Goal: Task Accomplishment & Management: Manage account settings

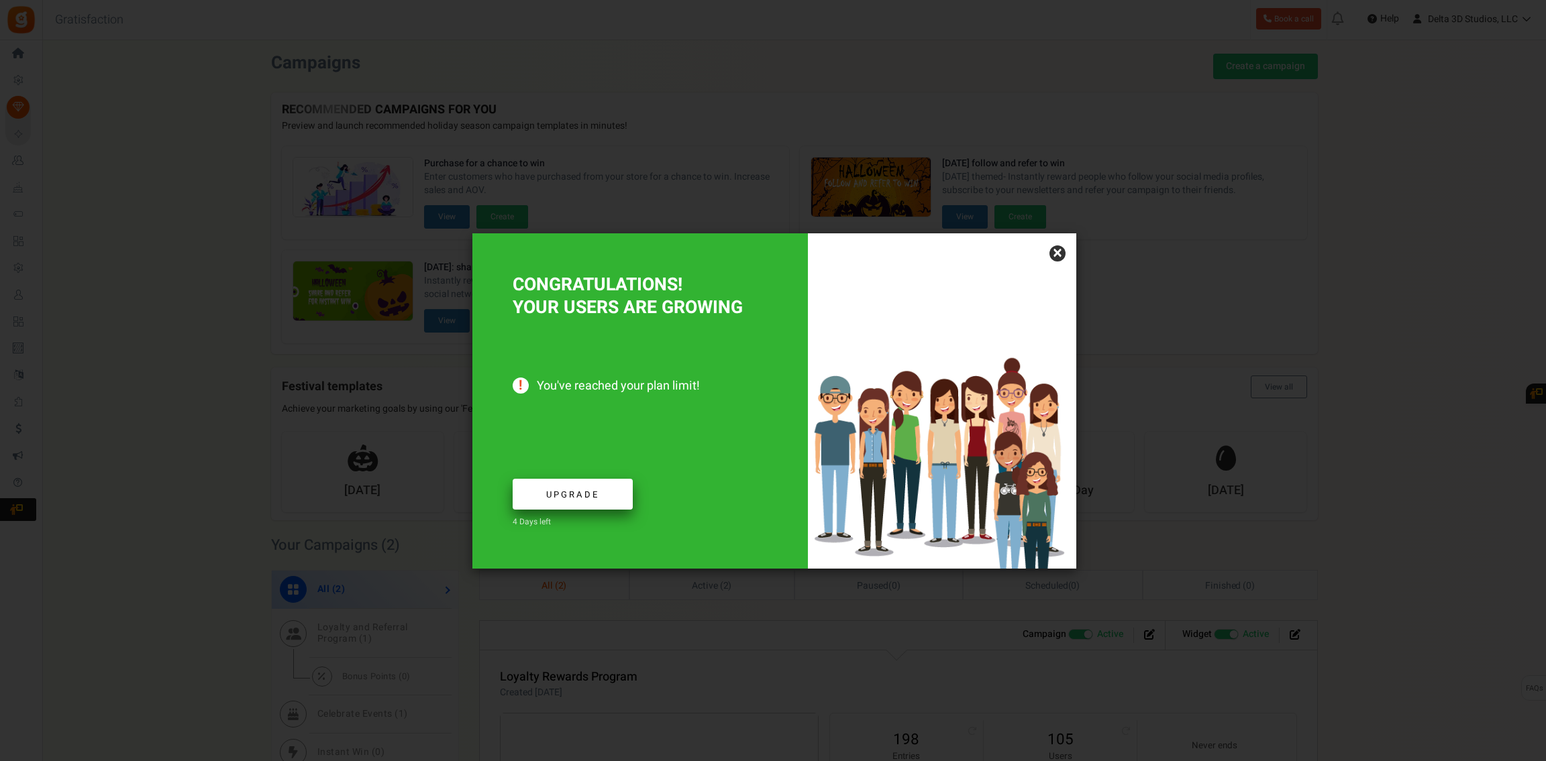
click at [575, 499] on span "Upgrade" at bounding box center [572, 494] width 53 height 13
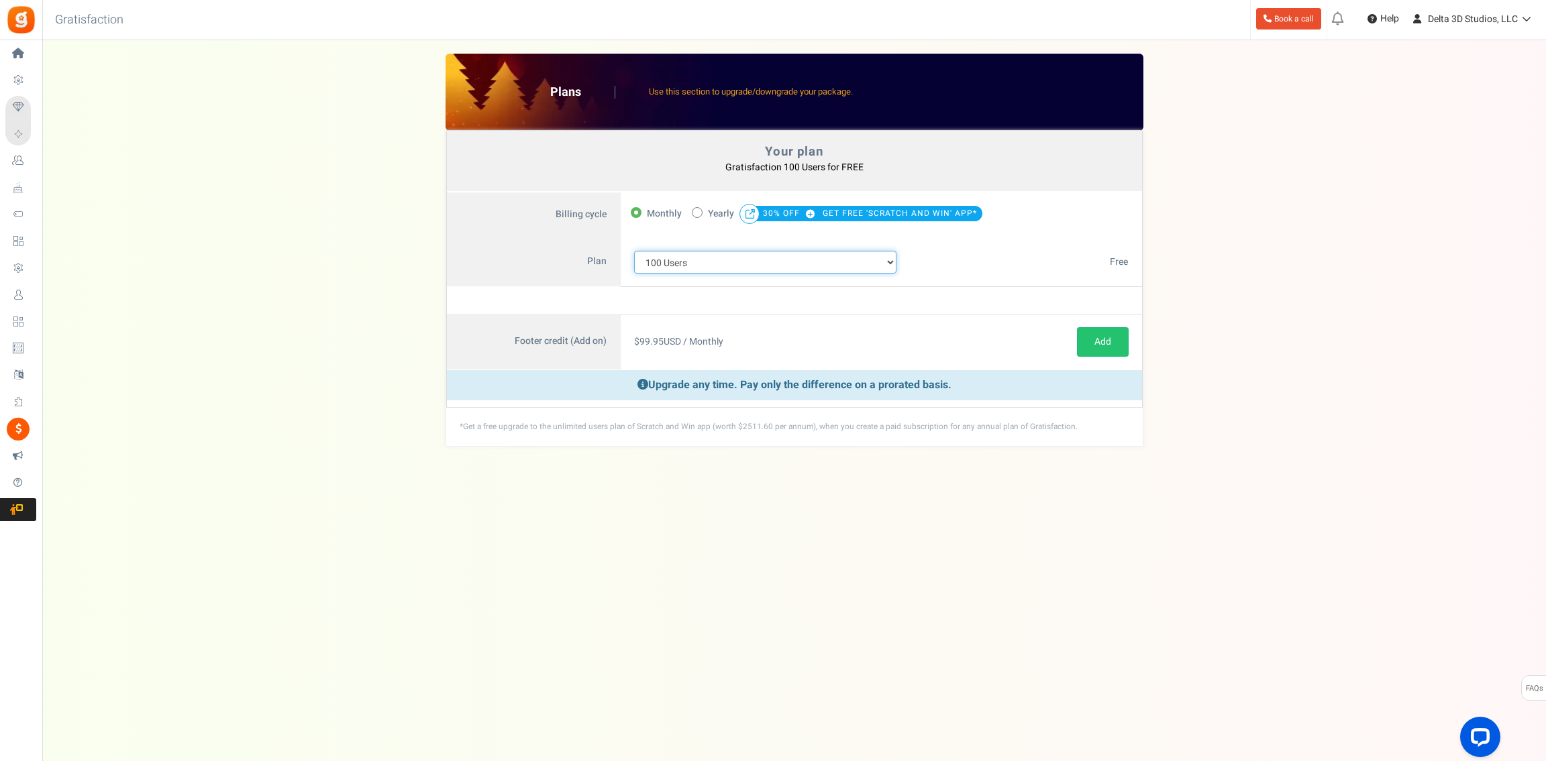
click at [634, 251] on select "100 Users 200 Users 500 Users 1000 Users 2000 Users 3000 Users 4000 Users 5000 …" at bounding box center [765, 262] width 263 height 23
select select "883"
click option "200 Users" at bounding box center [0, 0] width 0 height 0
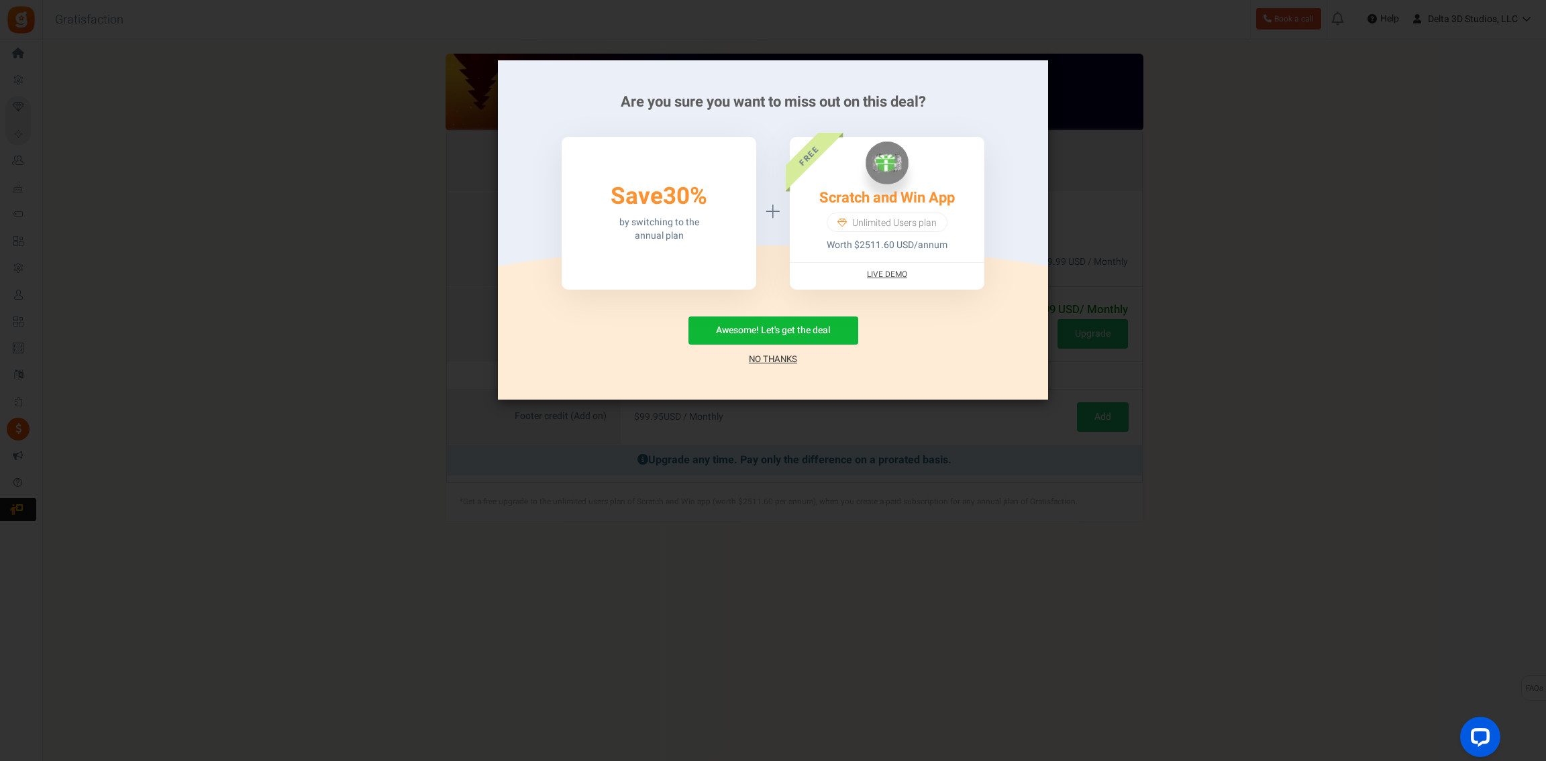
click at [767, 358] on link "No Thanks" at bounding box center [773, 359] width 48 height 13
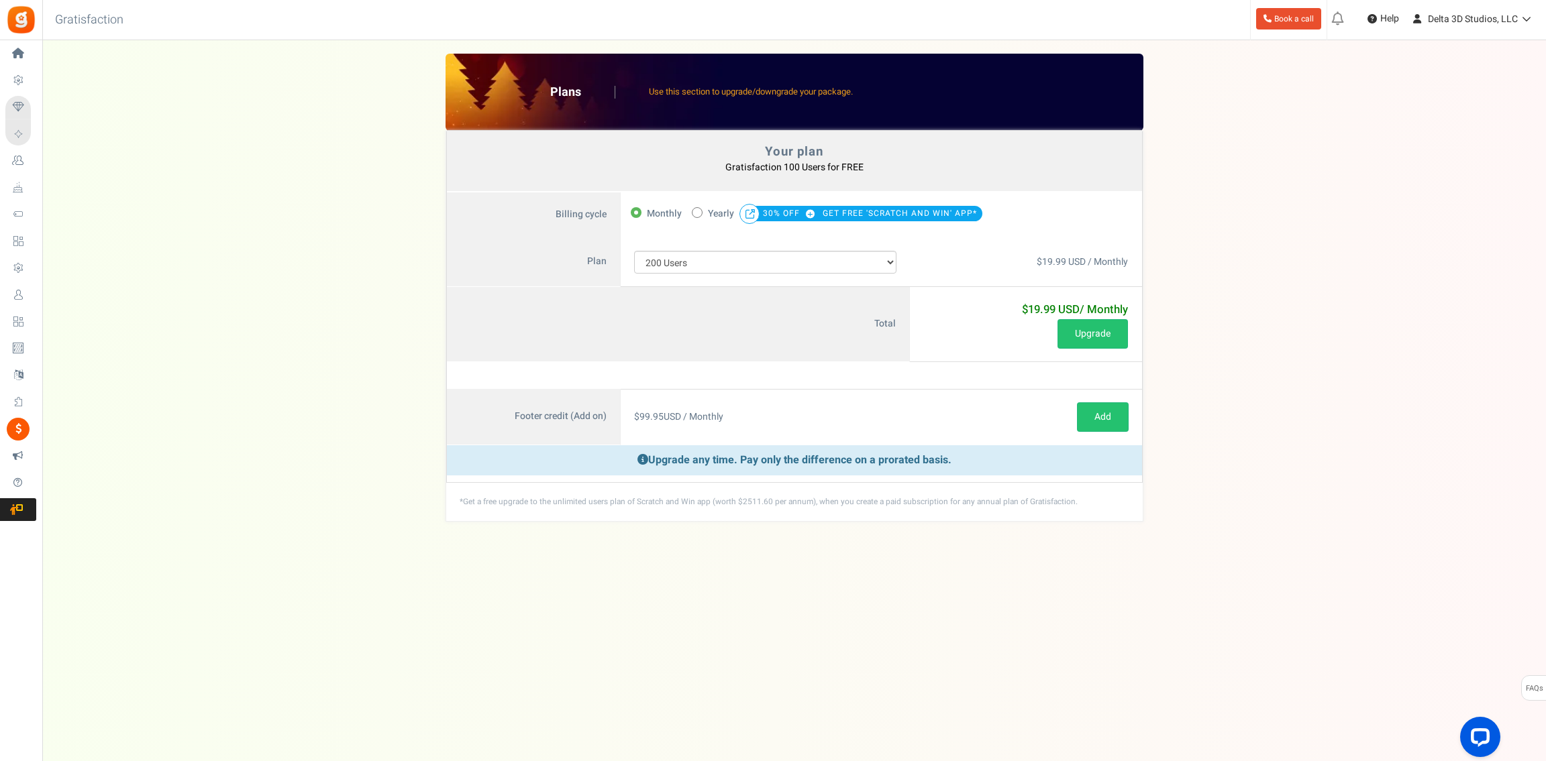
click at [696, 212] on icon at bounding box center [696, 212] width 3 height 3
click at [696, 212] on input "50% OFF Limited time offer! Yearly 30% OFF GET FREE 'SCRATCH AND WIN' APP*" at bounding box center [696, 211] width 9 height 9
radio input "true"
click at [649, 212] on span "Monthly" at bounding box center [664, 214] width 35 height 19
click at [639, 212] on input "Monthly" at bounding box center [635, 211] width 9 height 9
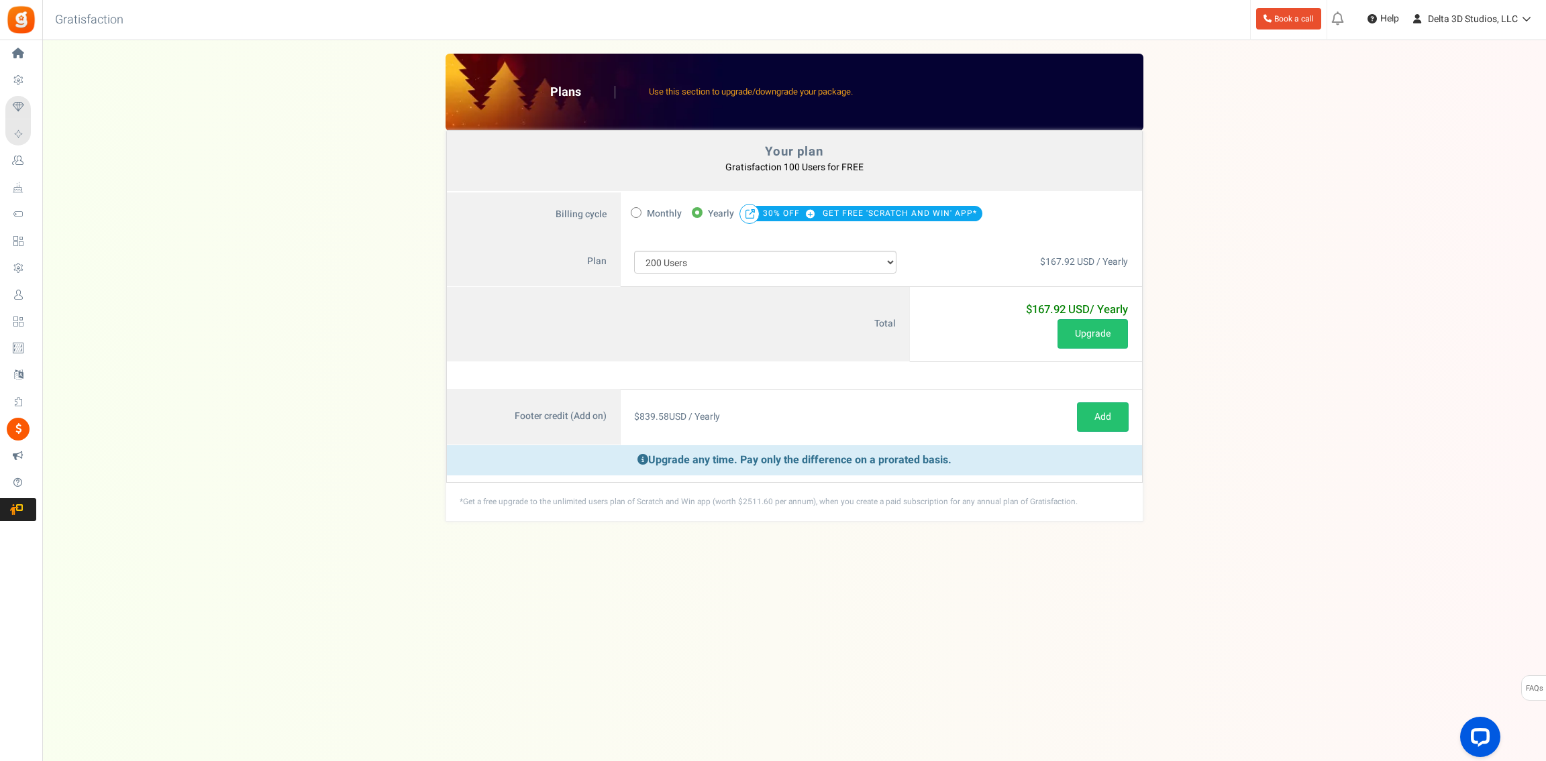
radio input "true"
click at [698, 211] on span at bounding box center [697, 212] width 11 height 11
click at [698, 211] on input "50% OFF Limited time offer! Yearly 30% OFF GET FREE 'SCRATCH AND WIN' APP*" at bounding box center [696, 211] width 9 height 9
radio input "true"
click at [642, 207] on label "Monthly" at bounding box center [656, 214] width 51 height 19
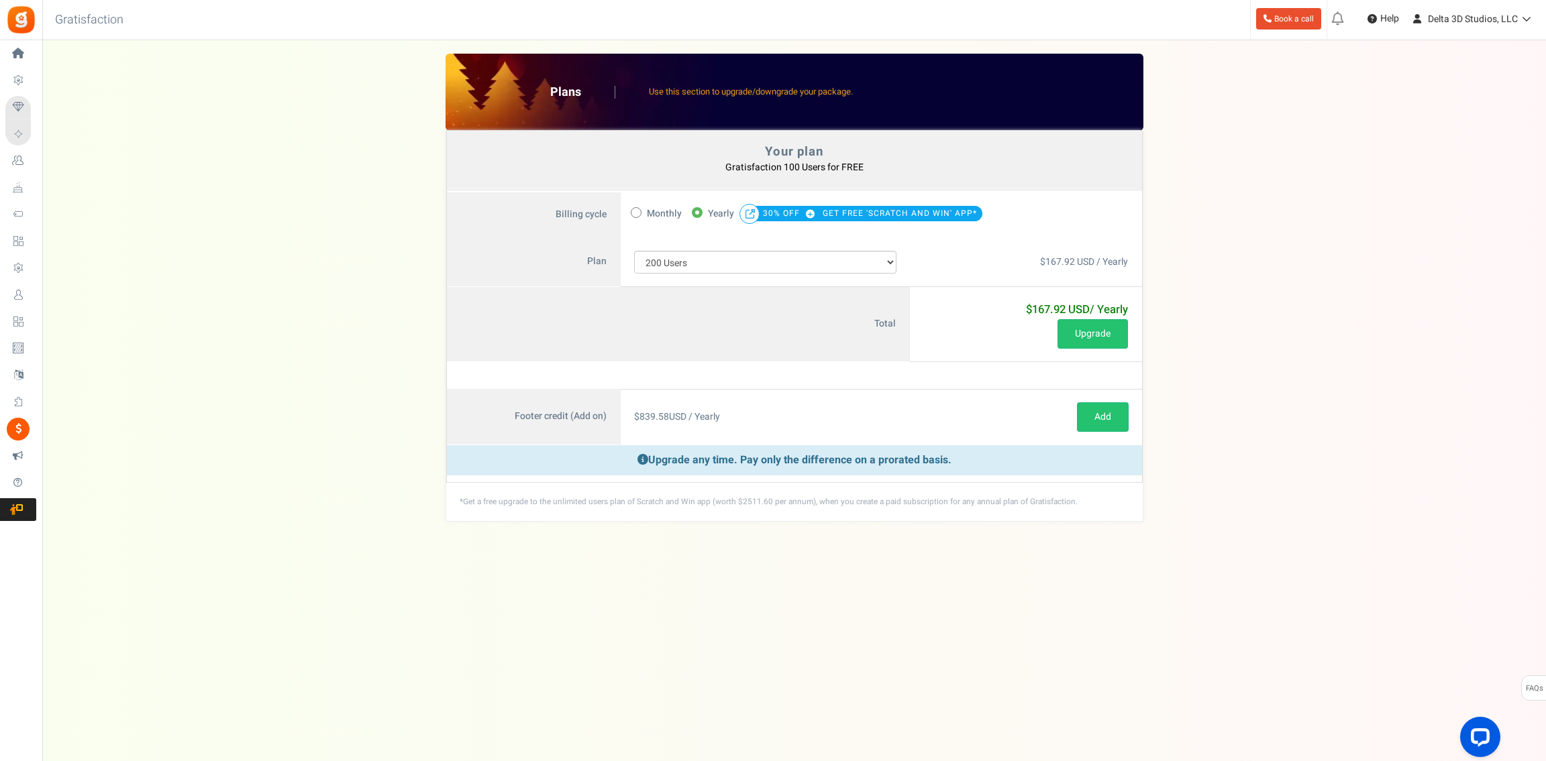
click at [639, 207] on input "Monthly" at bounding box center [635, 211] width 9 height 9
radio input "true"
click at [634, 251] on select "100 Users 200 Users 500 Users 1000 Users 2000 Users 3000 Users 4000 Users 5000 …" at bounding box center [765, 262] width 263 height 23
click option "200 Users" at bounding box center [0, 0] width 0 height 0
click at [708, 211] on span "Yearly" at bounding box center [721, 214] width 26 height 19
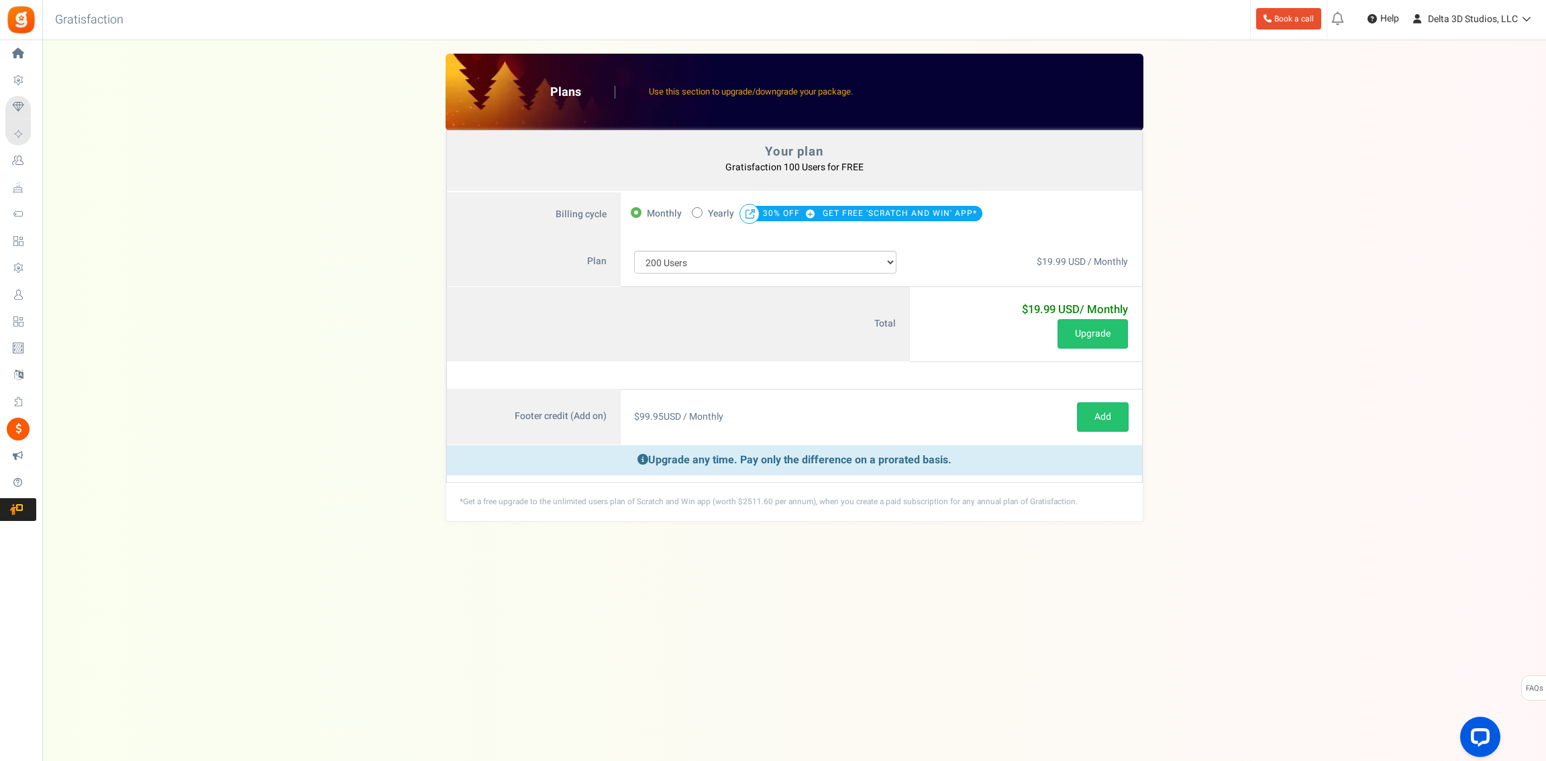
click at [700, 211] on input "50% OFF Limited time offer! Yearly 30% OFF GET FREE 'SCRATCH AND WIN' APP*" at bounding box center [696, 211] width 9 height 9
radio input "true"
click at [634, 251] on select "100 Users 200 Users 500 Users 1000 Users 2000 Users 3000 Users 4000 Users 5000 …" at bounding box center [765, 262] width 263 height 23
select select "711"
click option "500 Users" at bounding box center [0, 0] width 0 height 0
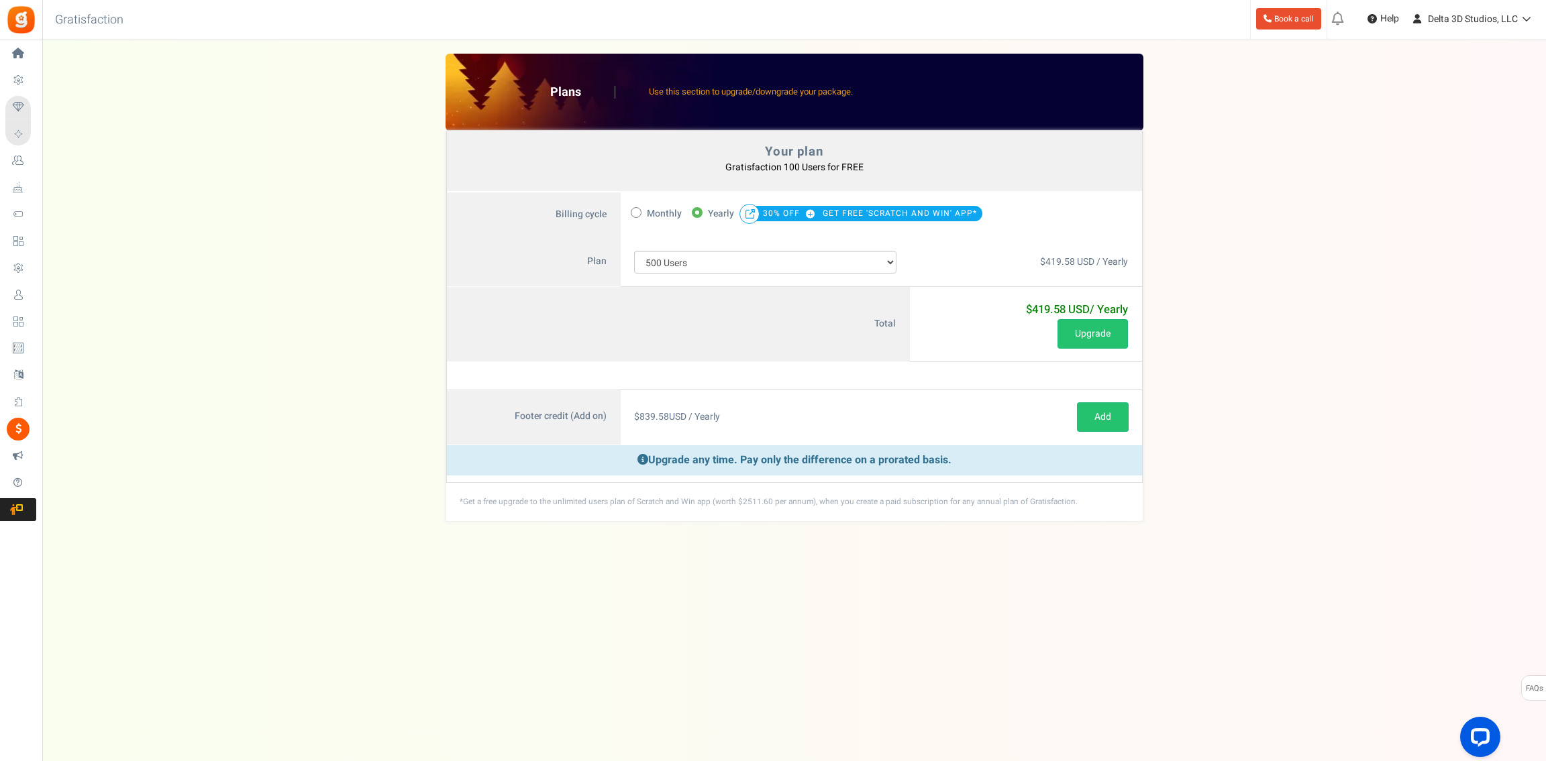
click at [647, 207] on span "Monthly" at bounding box center [664, 214] width 35 height 19
click at [639, 207] on input "Monthly" at bounding box center [635, 211] width 9 height 9
radio input "true"
click at [703, 207] on label "50% OFF Limited time offer! Yearly 30% OFF GET FREE 'SCRATCH AND WIN' APP*" at bounding box center [837, 214] width 290 height 19
click at [700, 207] on input "50% OFF Limited time offer! Yearly 30% OFF GET FREE 'SCRATCH AND WIN' APP*" at bounding box center [696, 211] width 9 height 9
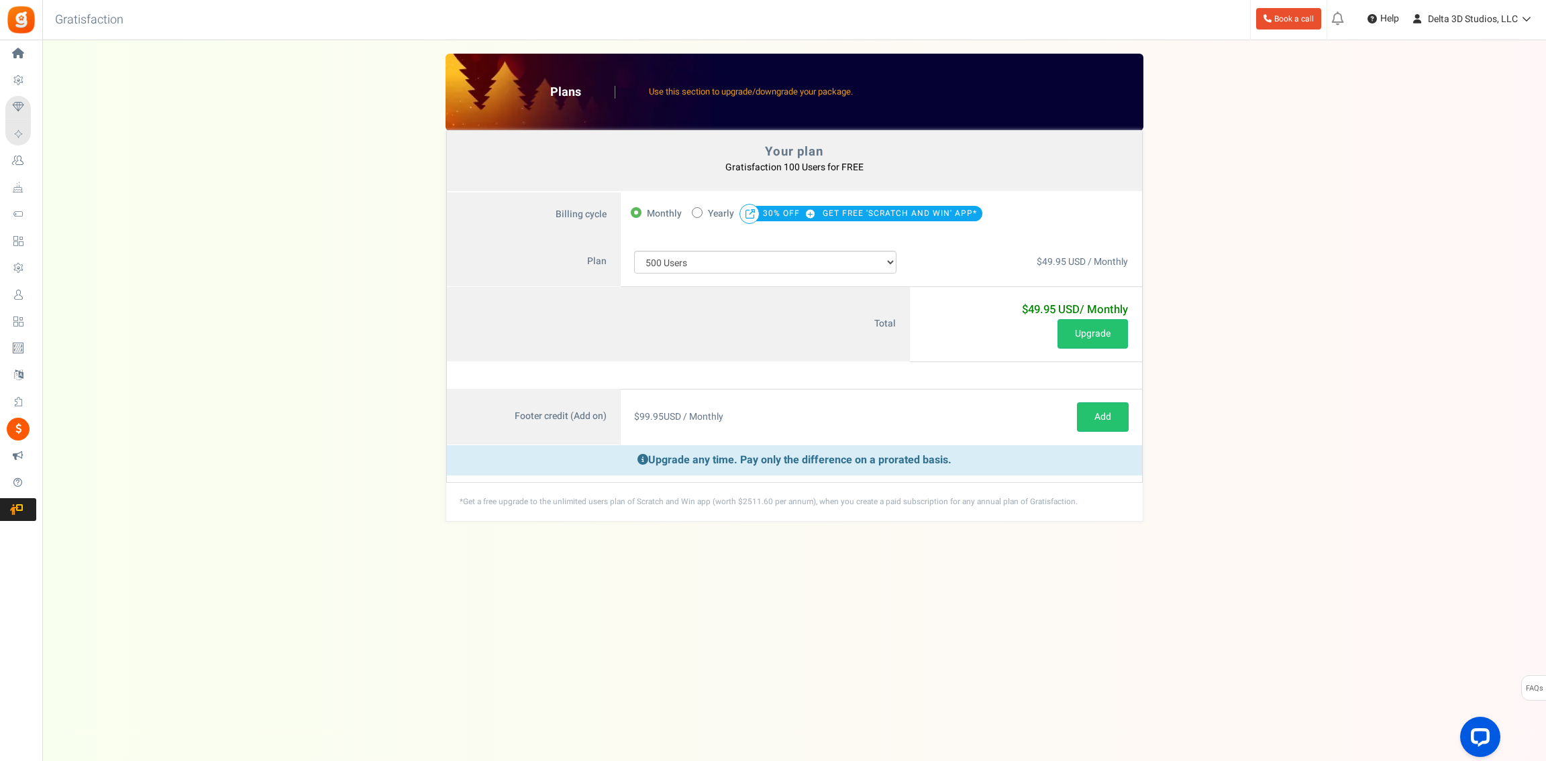
radio input "true"
click at [636, 211] on icon at bounding box center [635, 212] width 3 height 3
click at [636, 210] on input "Monthly" at bounding box center [635, 211] width 9 height 9
radio input "true"
click at [634, 251] on select "100 Users 200 Users 500 Users 1000 Users 2000 Users 3000 Users 4000 Users 5000 …" at bounding box center [765, 262] width 263 height 23
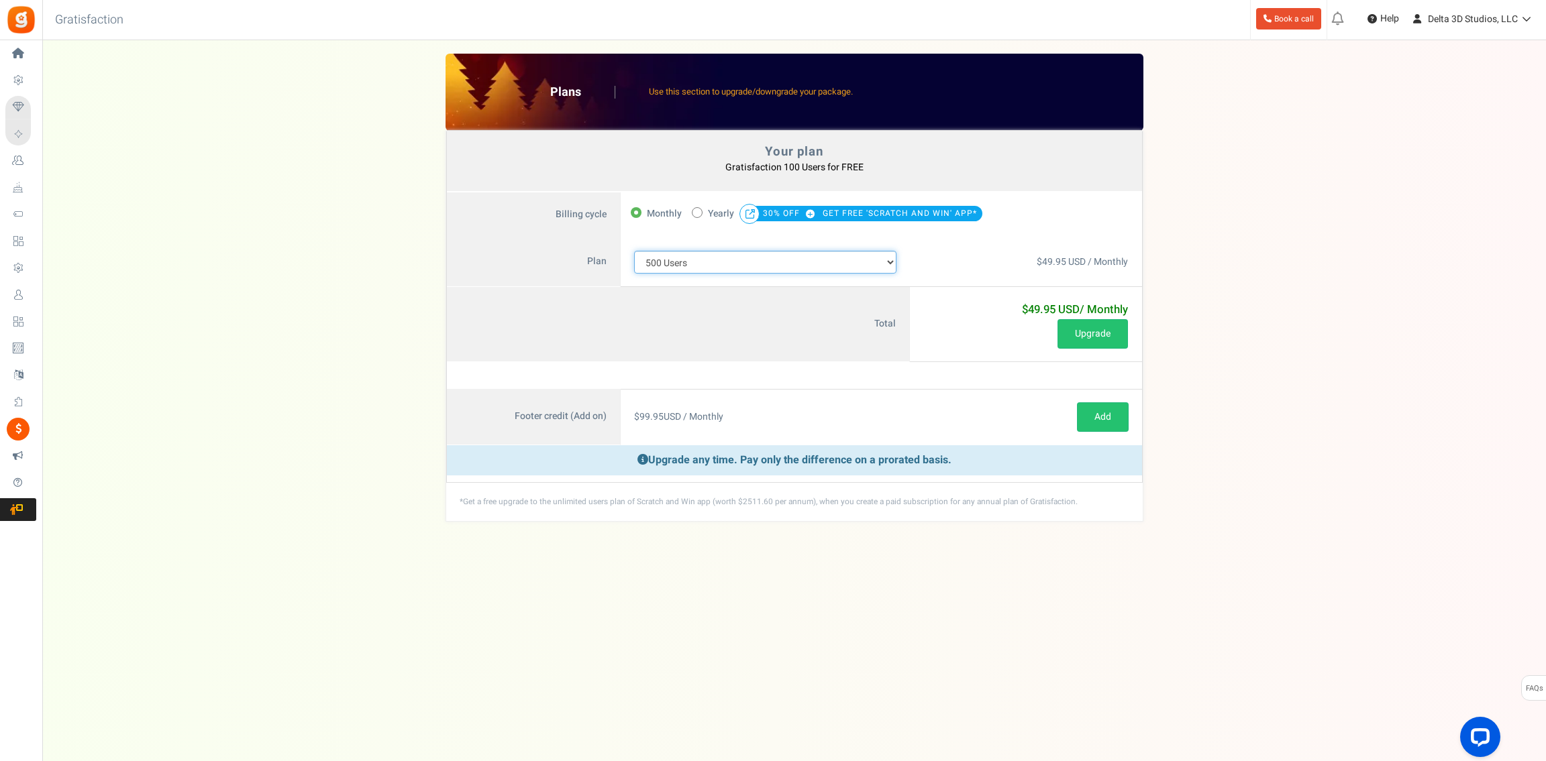
select select "883"
click option "200 Users" at bounding box center [0, 0] width 0 height 0
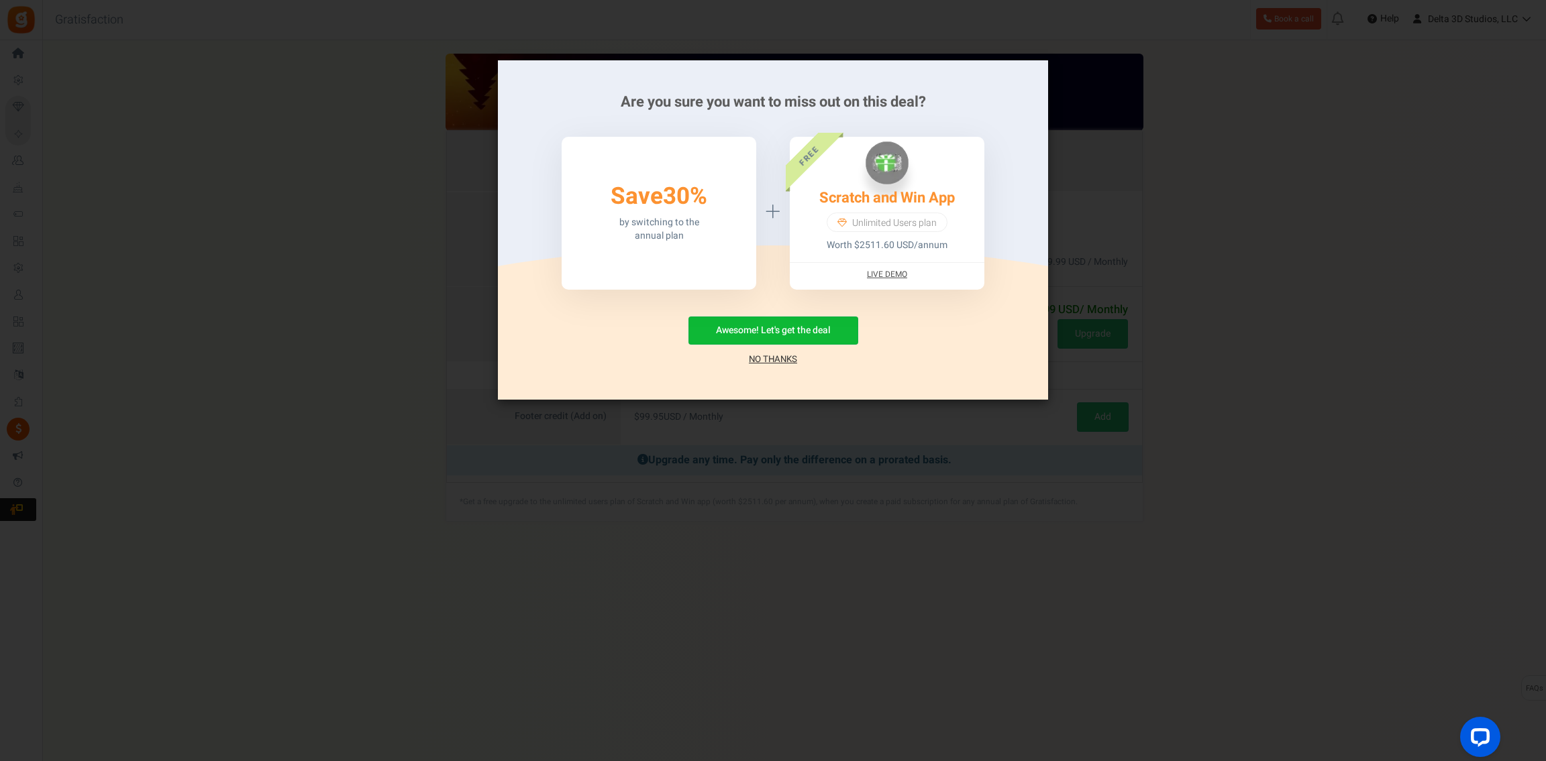
click at [765, 355] on link "No Thanks" at bounding box center [773, 359] width 48 height 13
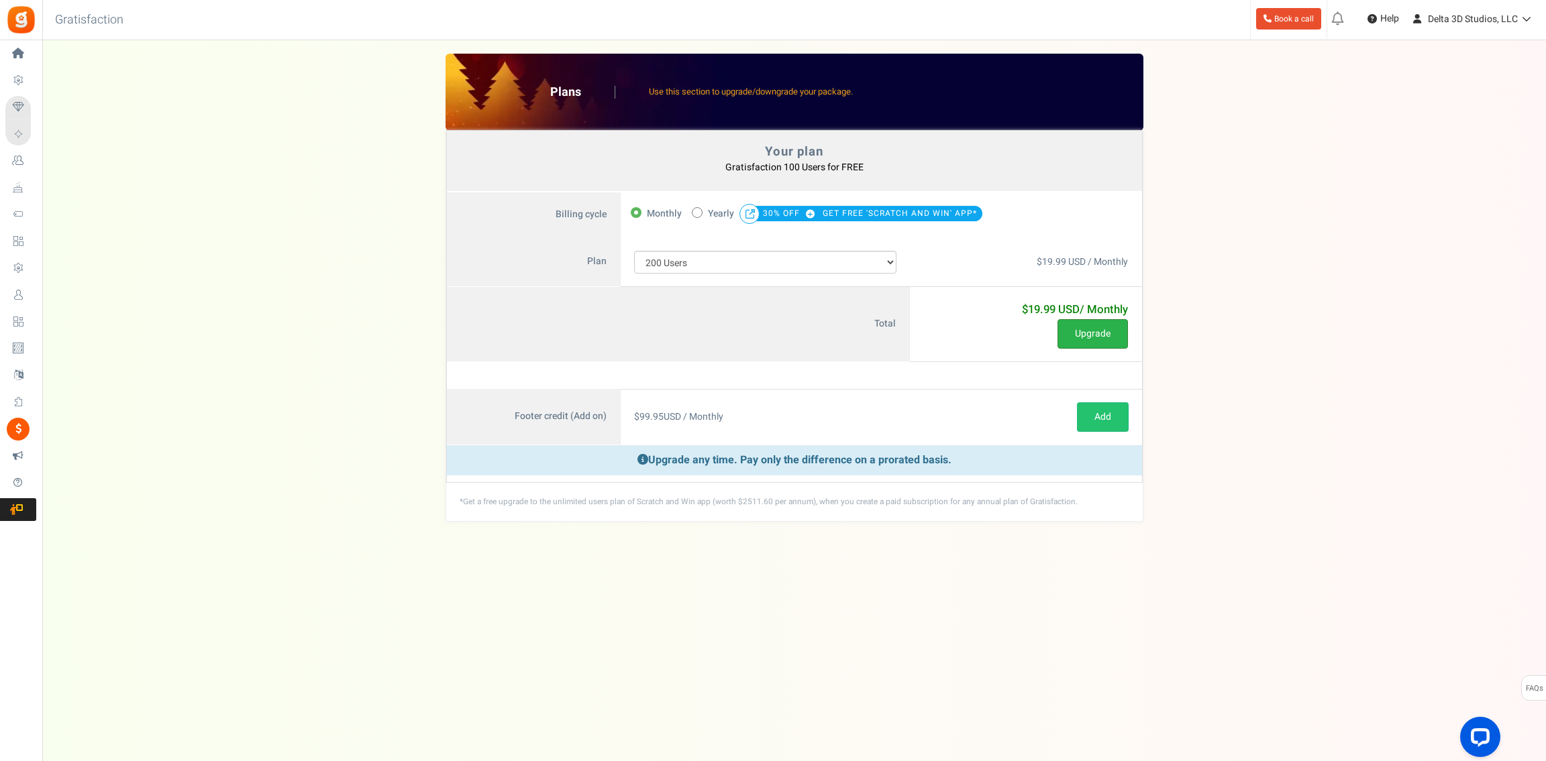
click at [1096, 335] on button "Upgrade" at bounding box center [1092, 334] width 70 height 30
click at [303, 63] on div "Your plan - Gratisfaction 100 Users : FREE Coupon [[]] Plans Use this section t…" at bounding box center [794, 288] width 1477 height 468
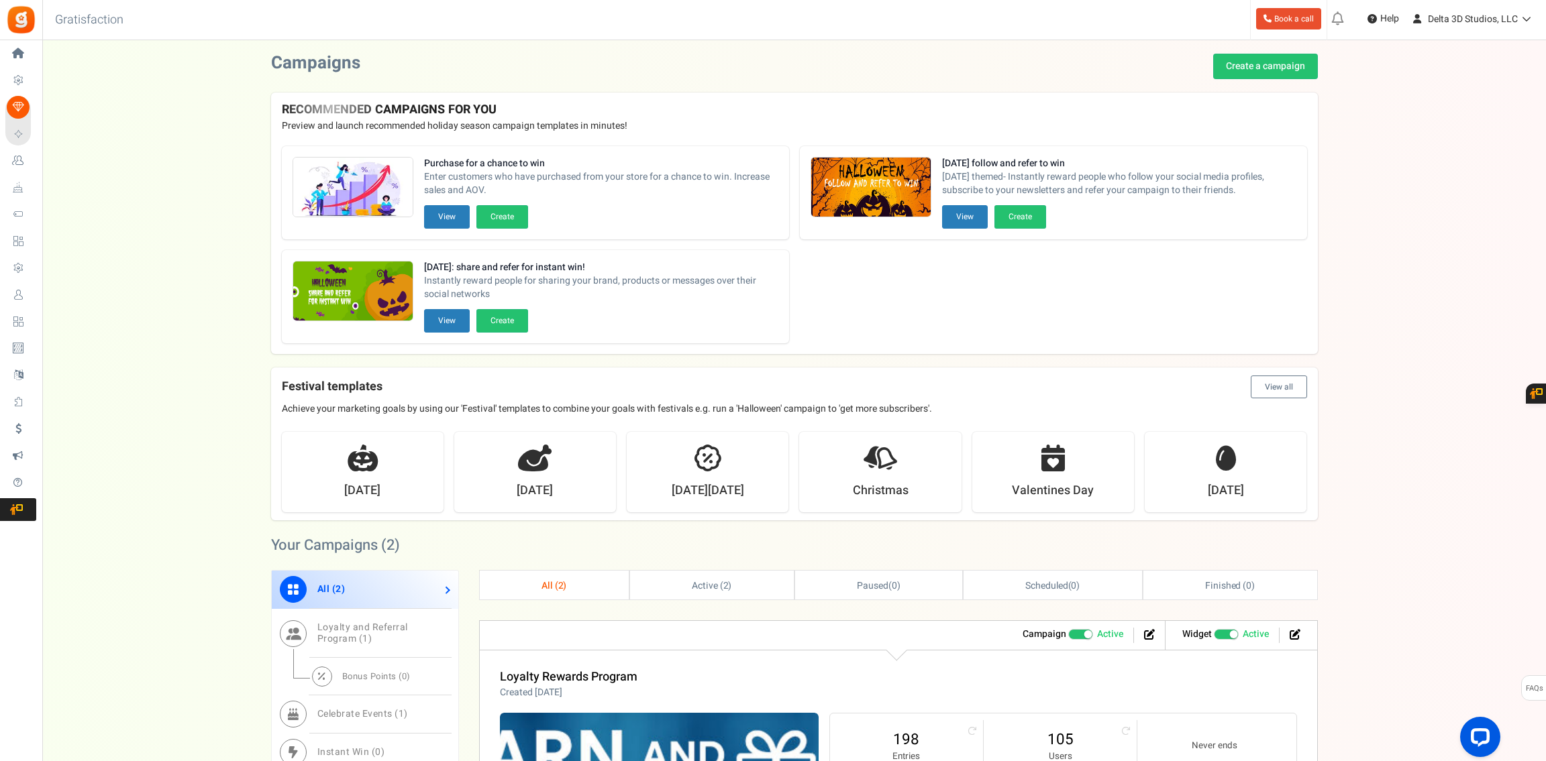
click at [182, 248] on div "Want to run giveaways, contests and instant win campaigns? View templates Campa…" at bounding box center [793, 602] width 1503 height 1097
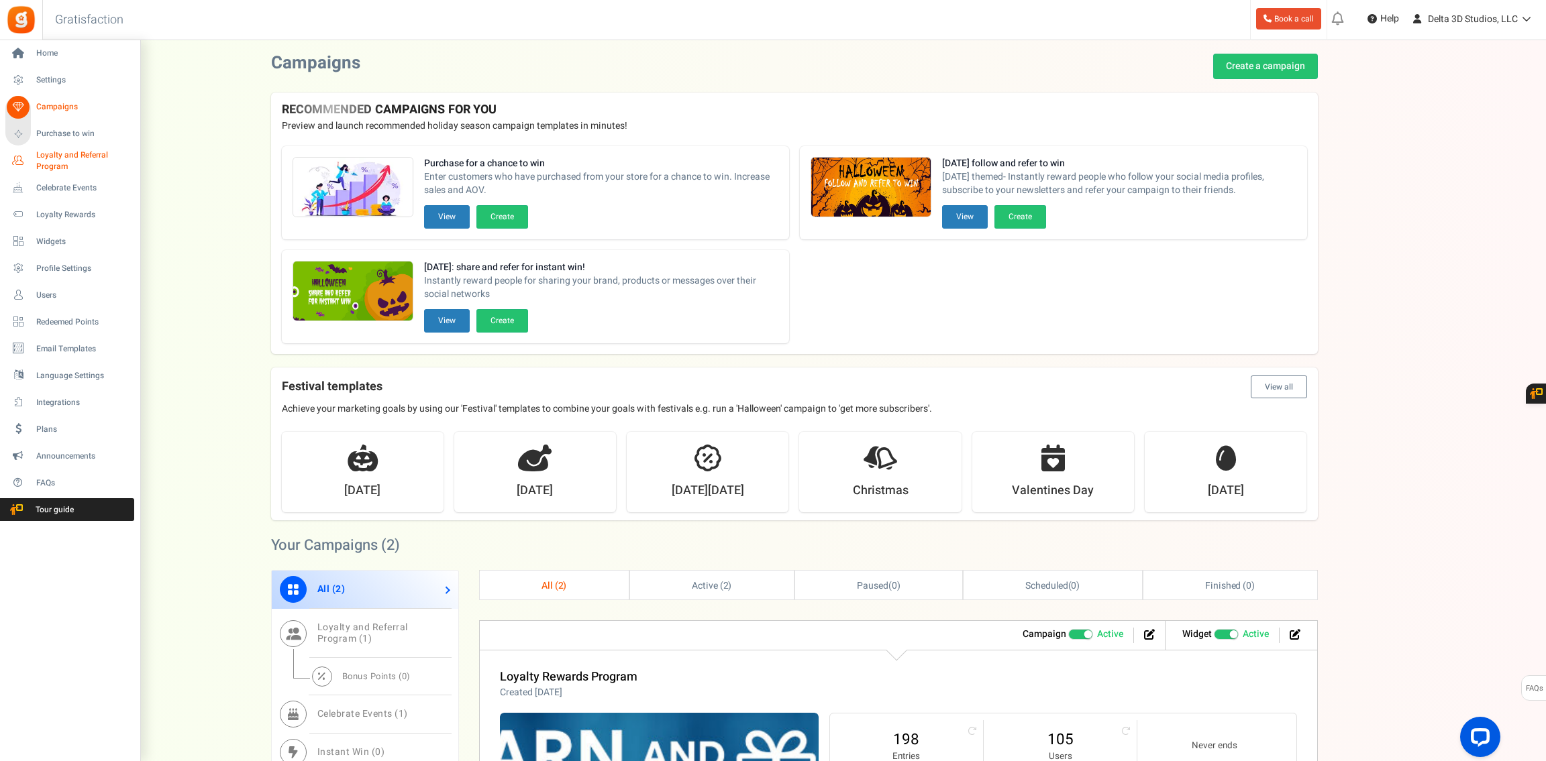
click at [72, 156] on span "Loyalty and Referral Program" at bounding box center [85, 161] width 98 height 23
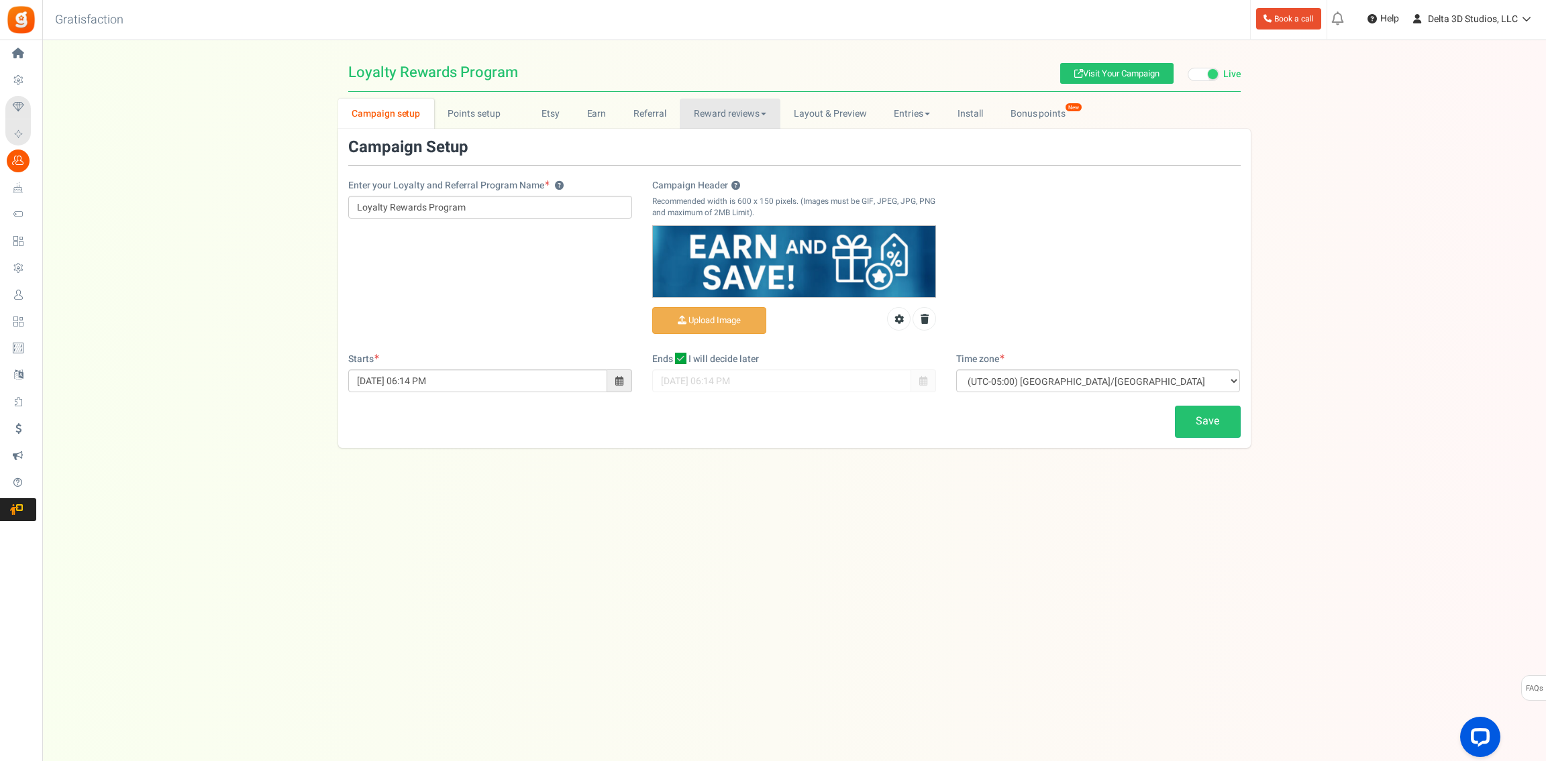
click at [728, 118] on link "Reward reviews" at bounding box center [730, 114] width 100 height 30
click at [808, 110] on link "Layout & Preview" at bounding box center [830, 114] width 100 height 30
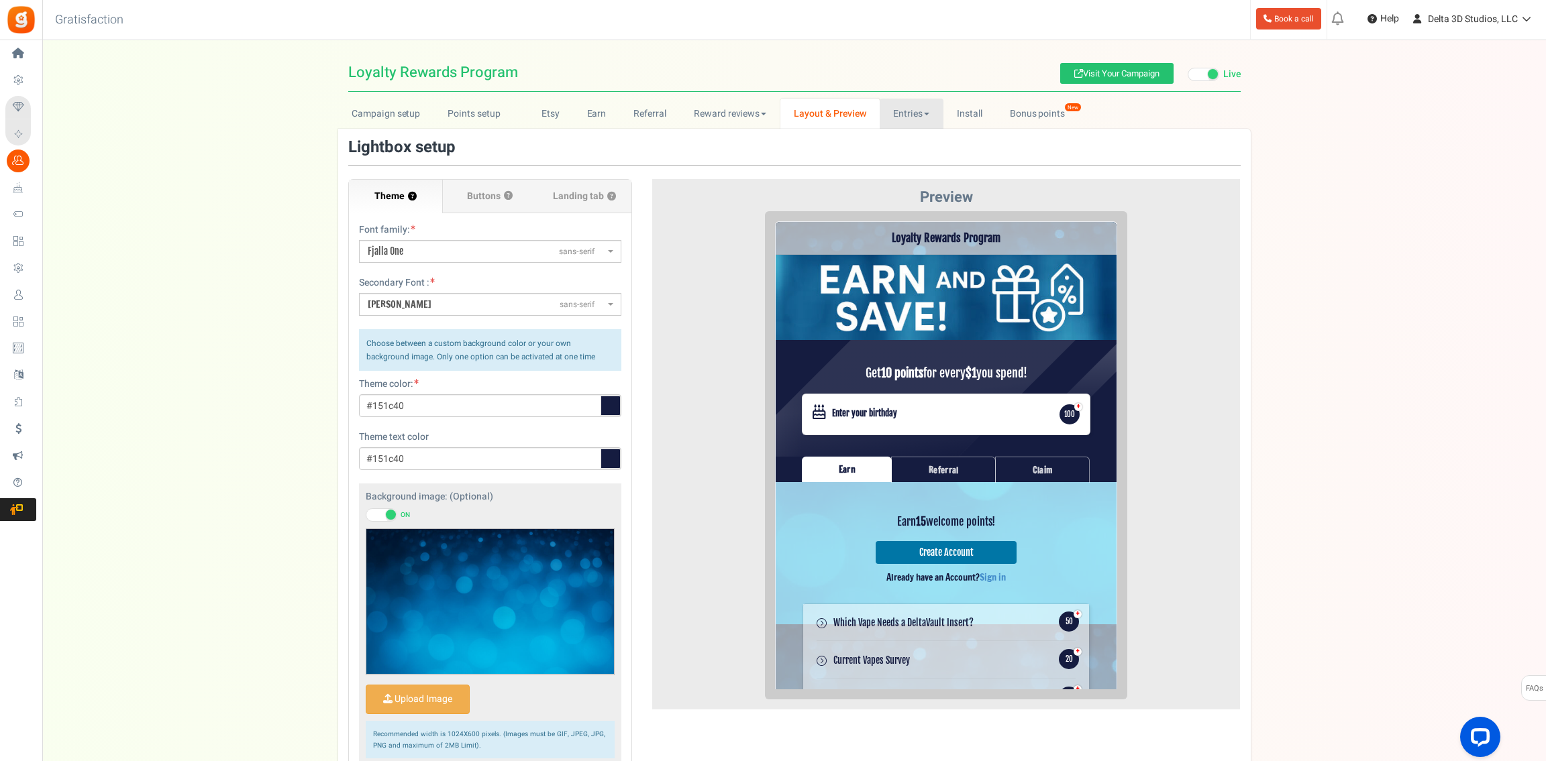
click at [918, 116] on link "Entries" at bounding box center [911, 114] width 64 height 30
click at [928, 139] on link "Entries" at bounding box center [932, 143] width 107 height 19
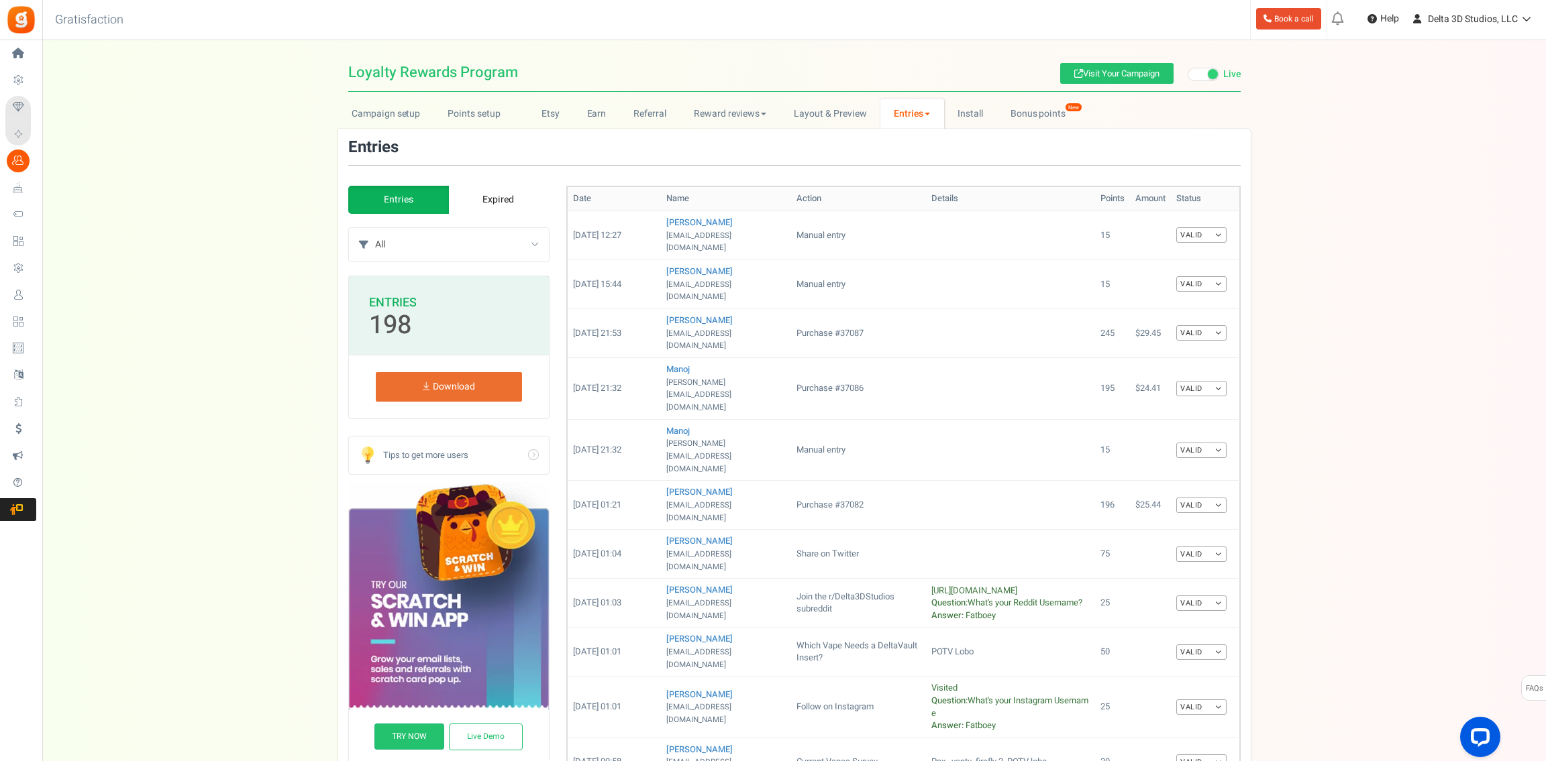
click at [926, 201] on th "Details" at bounding box center [1010, 199] width 169 height 24
click at [397, 119] on link "Campaign setup" at bounding box center [386, 114] width 96 height 30
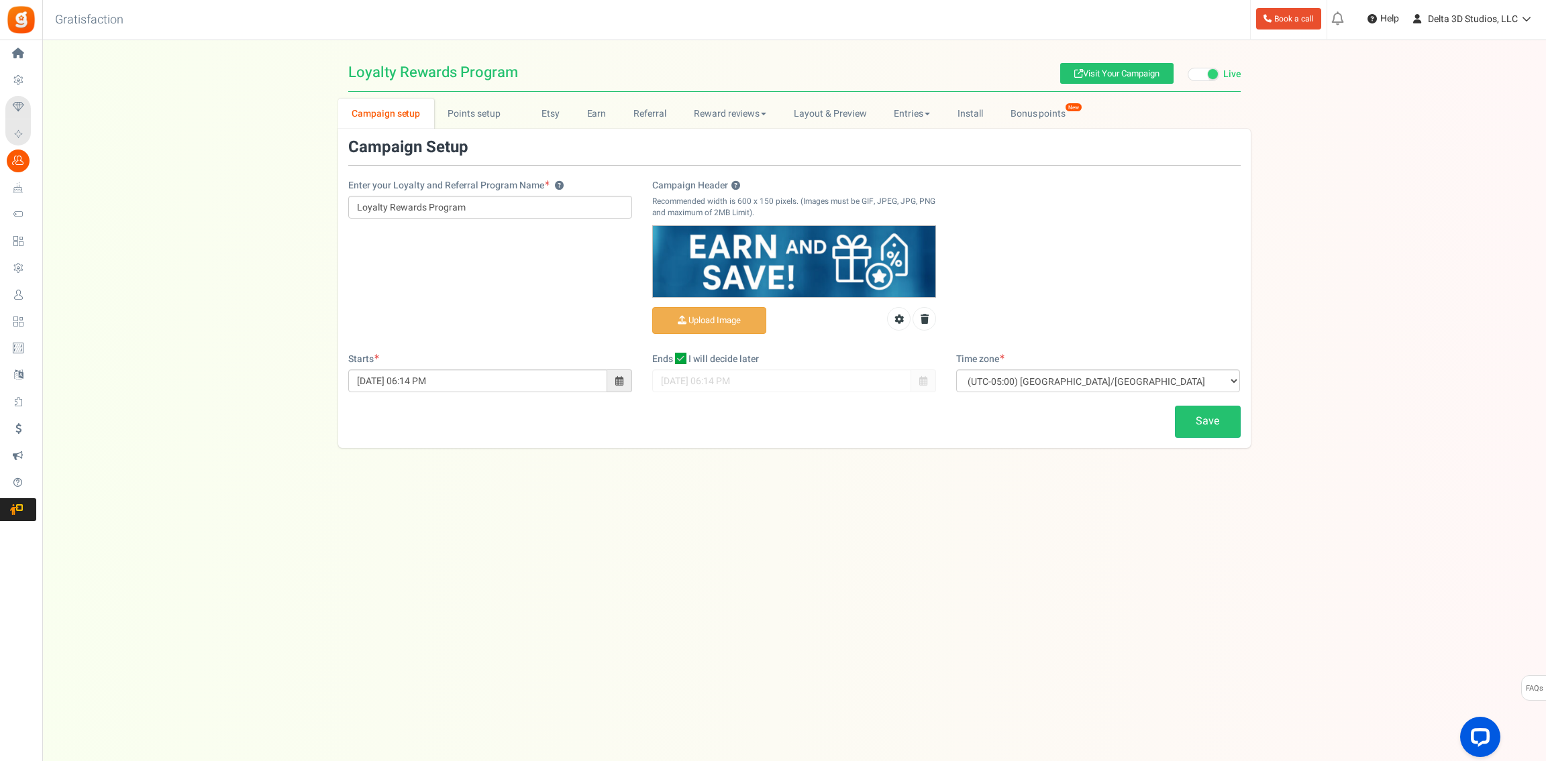
drag, startPoint x: 299, startPoint y: 172, endPoint x: 203, endPoint y: 147, distance: 99.9
click at [299, 172] on div "Campaign setup Points setup New Etsy Earn Referral Reward reviews WOO LOOX Judg…" at bounding box center [793, 274] width 1503 height 350
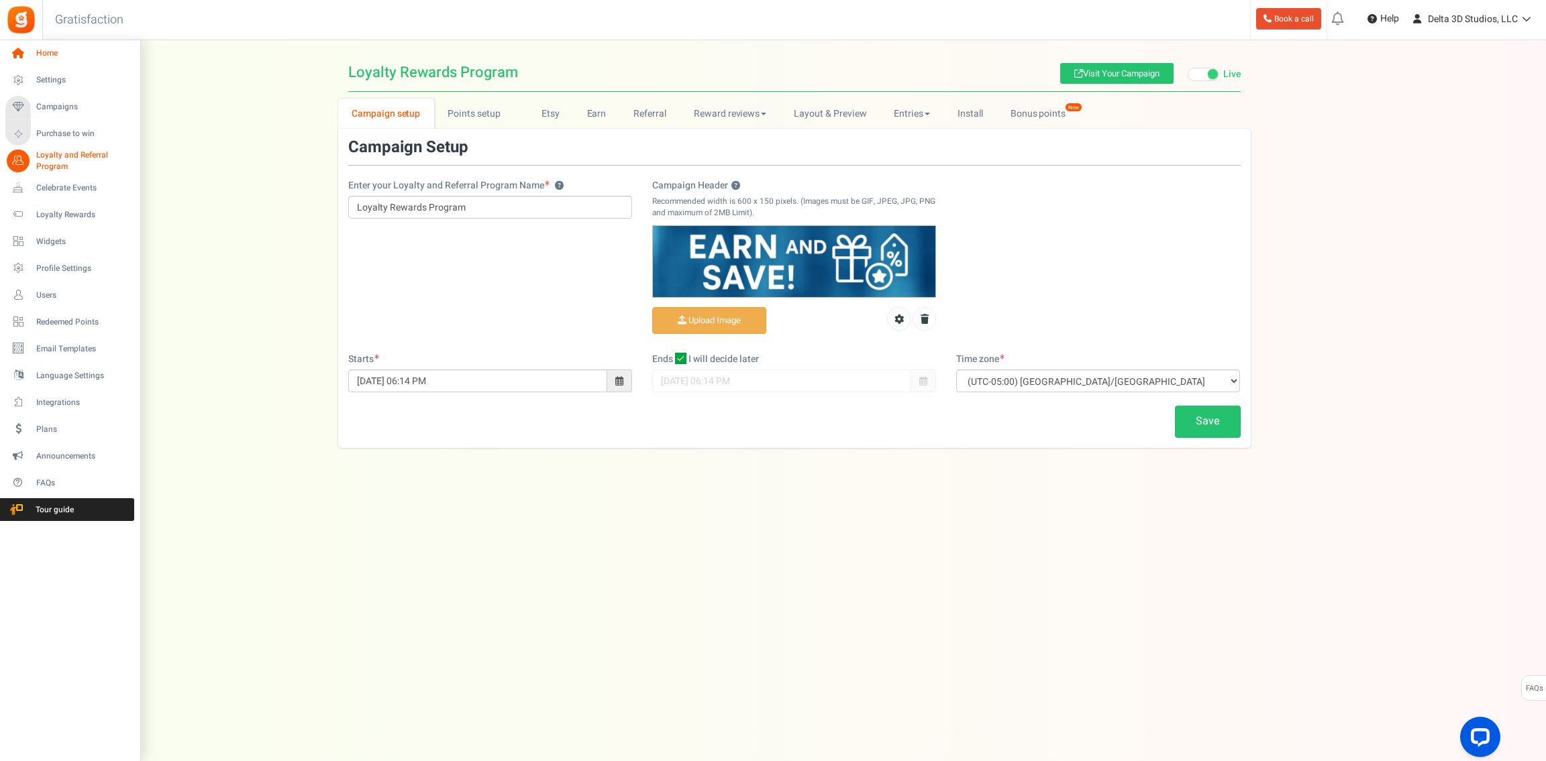
click at [27, 51] on icon at bounding box center [18, 53] width 23 height 23
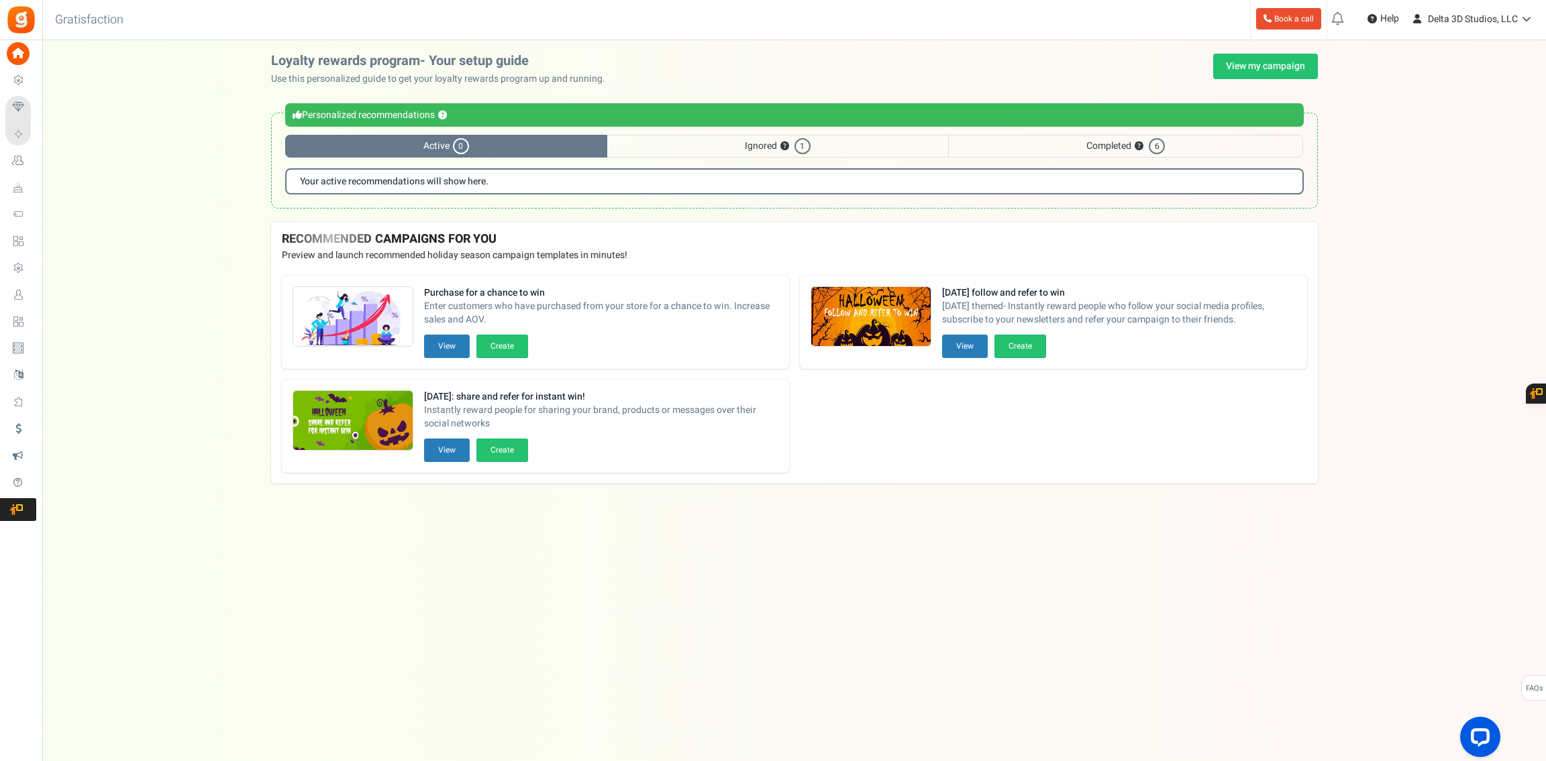
click at [204, 150] on div "Loyalty rewards program- Your setup guide Use this personalized guide to get yo…" at bounding box center [793, 138] width 1503 height 168
click at [719, 154] on span "Ignored ? 1" at bounding box center [777, 146] width 341 height 23
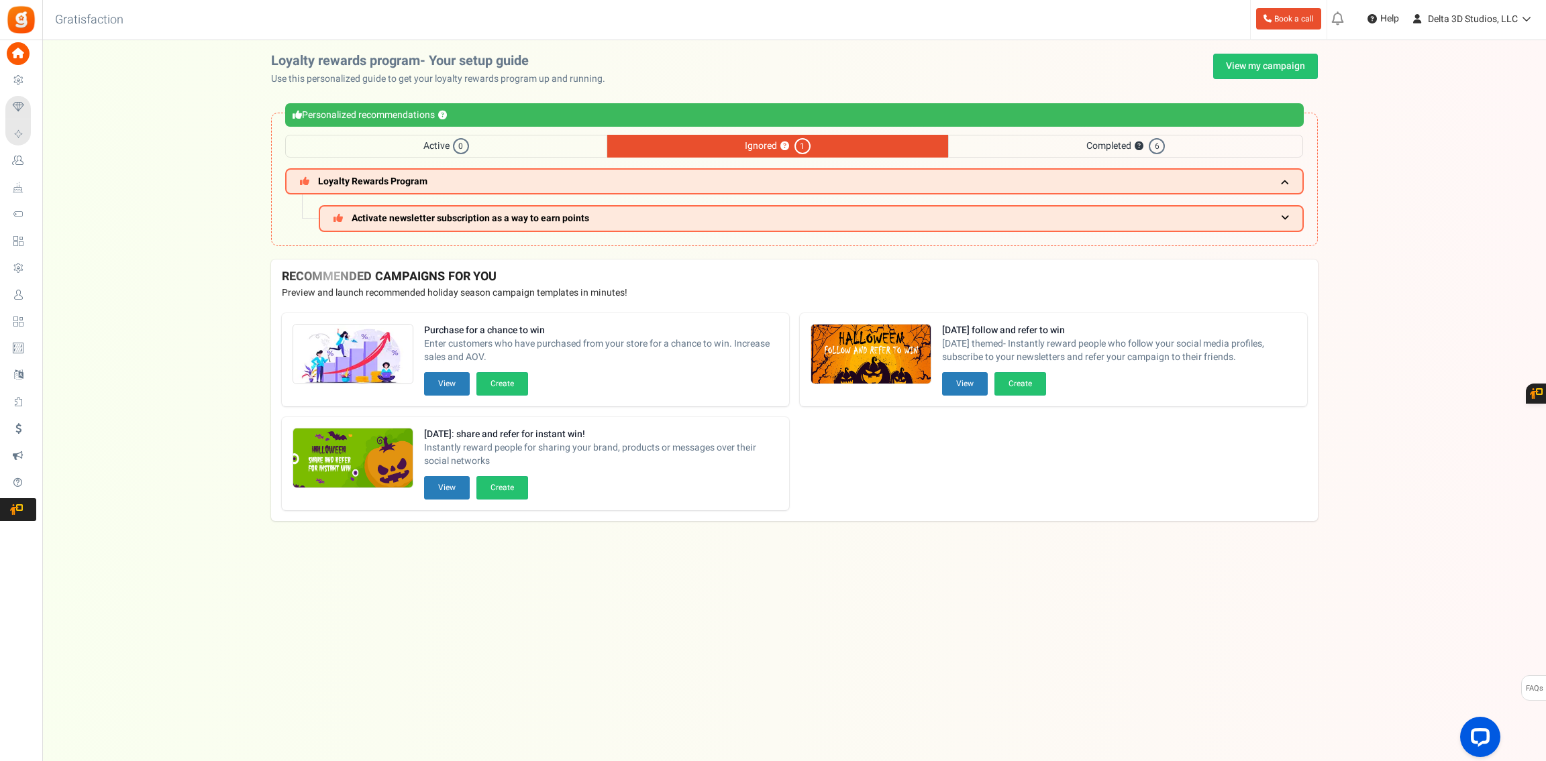
click at [1012, 150] on span "Completed ? 6" at bounding box center [1125, 146] width 355 height 23
